Goal: Use online tool/utility: Use online tool/utility

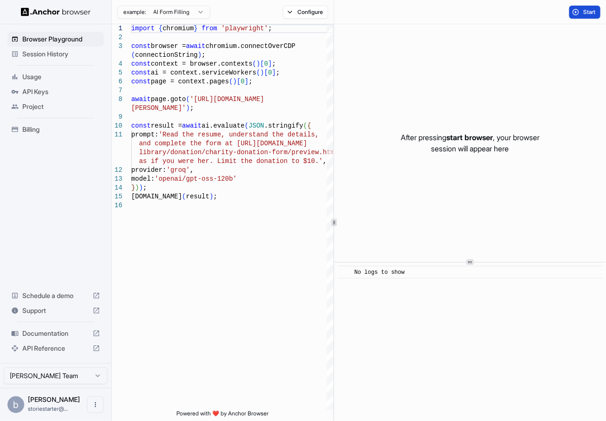
click at [591, 9] on span "Start" at bounding box center [590, 11] width 13 height 7
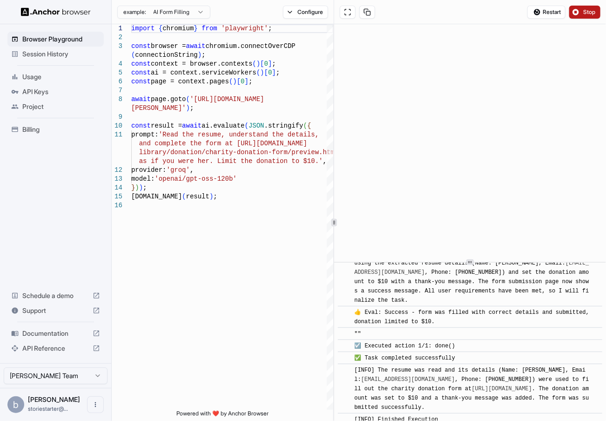
scroll to position [599, 0]
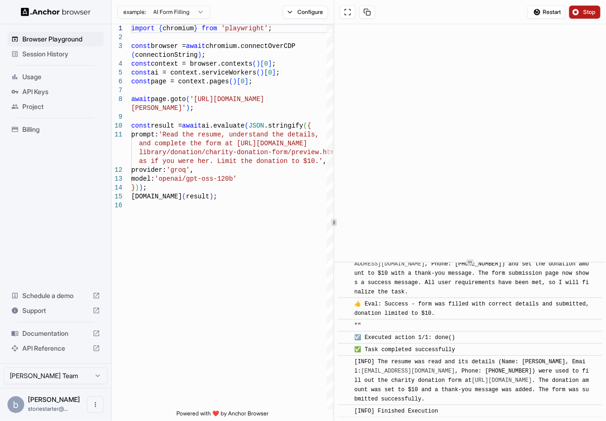
click at [581, 11] on button "Stop" at bounding box center [585, 12] width 31 height 13
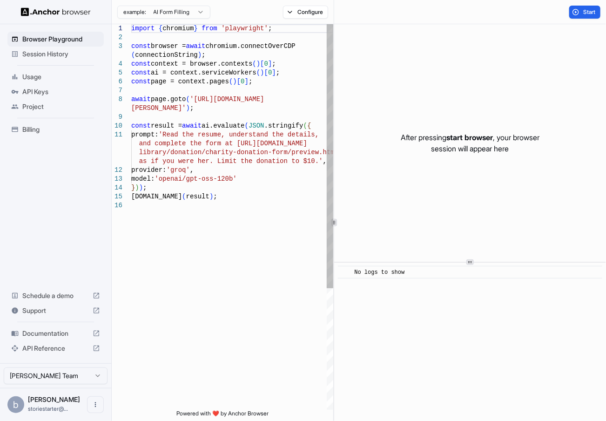
scroll to position [0, 0]
click at [237, 32] on div "import { chromium } from 'playwright' ; const browser = await chromium.connectO…" at bounding box center [232, 305] width 202 height 563
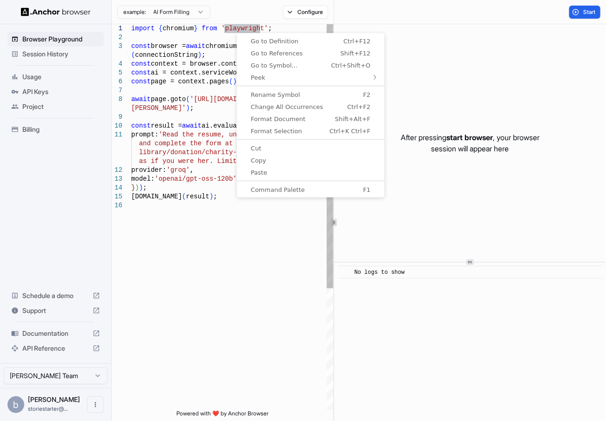
click at [245, 217] on div "import { chromium } from 'playwright' ; const browser = await chromium.connectO…" at bounding box center [232, 305] width 202 height 563
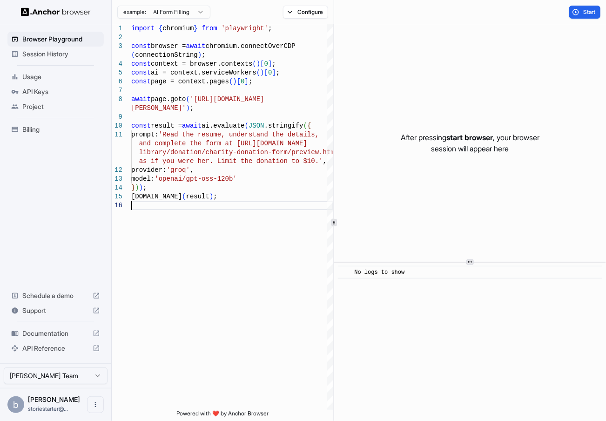
click at [41, 55] on span "Session History" at bounding box center [61, 53] width 78 height 9
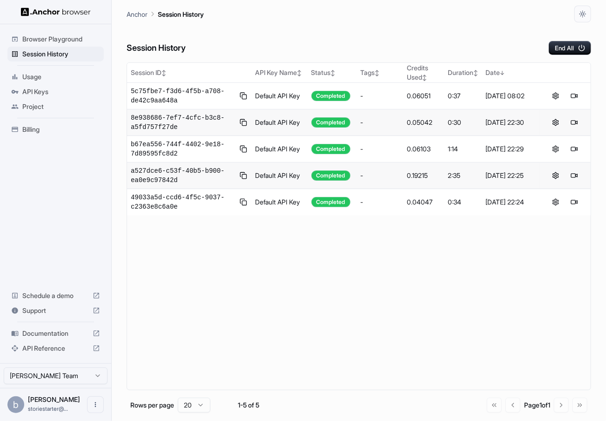
click at [40, 128] on span "Billing" at bounding box center [61, 129] width 78 height 9
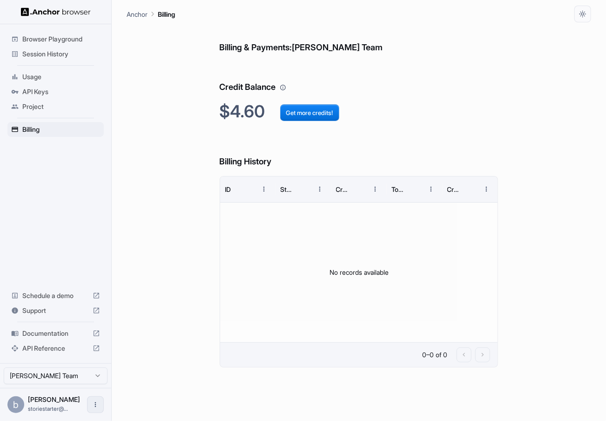
click at [100, 407] on button "Open menu" at bounding box center [95, 404] width 17 height 17
click at [70, 402] on div at bounding box center [78, 404] width 37 height 9
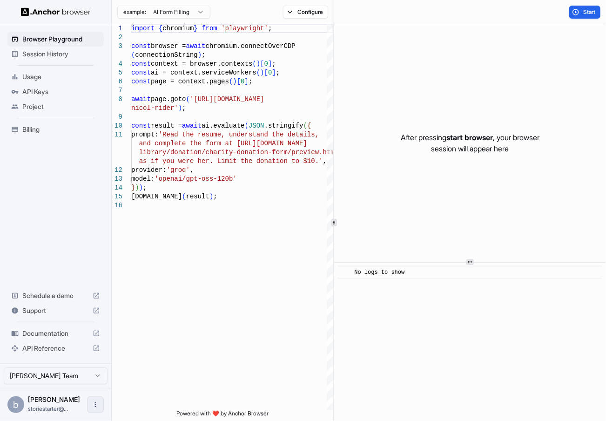
click at [96, 407] on icon "Open menu" at bounding box center [95, 404] width 7 height 7
click at [75, 401] on div at bounding box center [78, 404] width 37 height 9
